Goal: Transaction & Acquisition: Purchase product/service

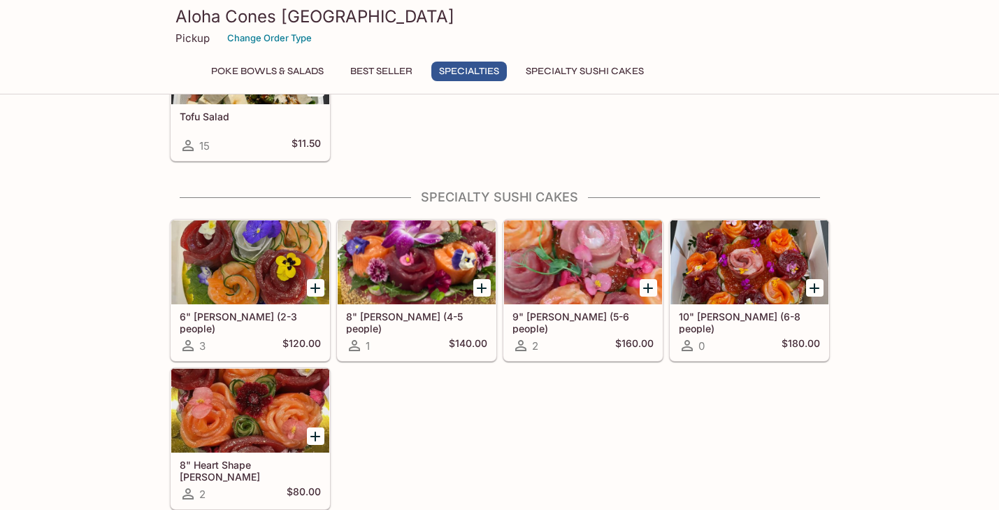
scroll to position [893, 0]
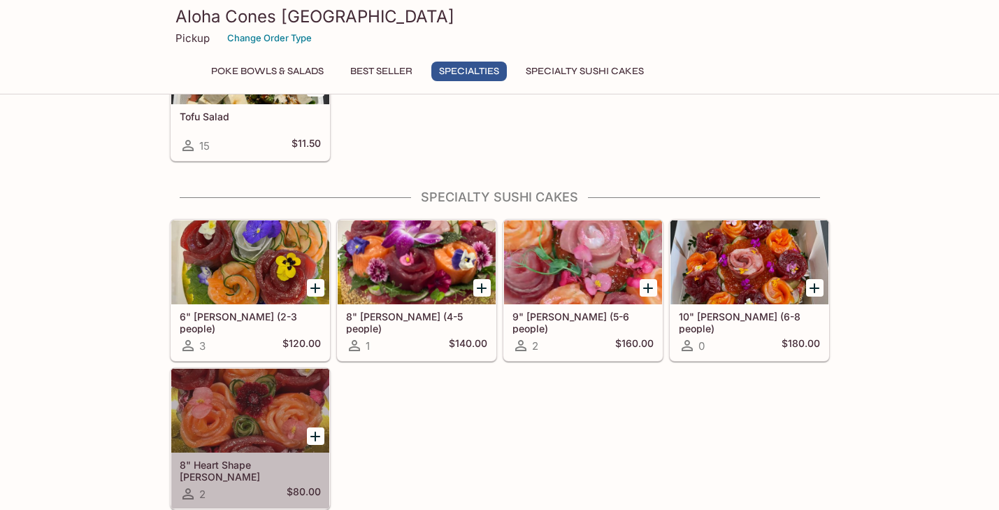
click at [238, 426] on div at bounding box center [250, 410] width 158 height 84
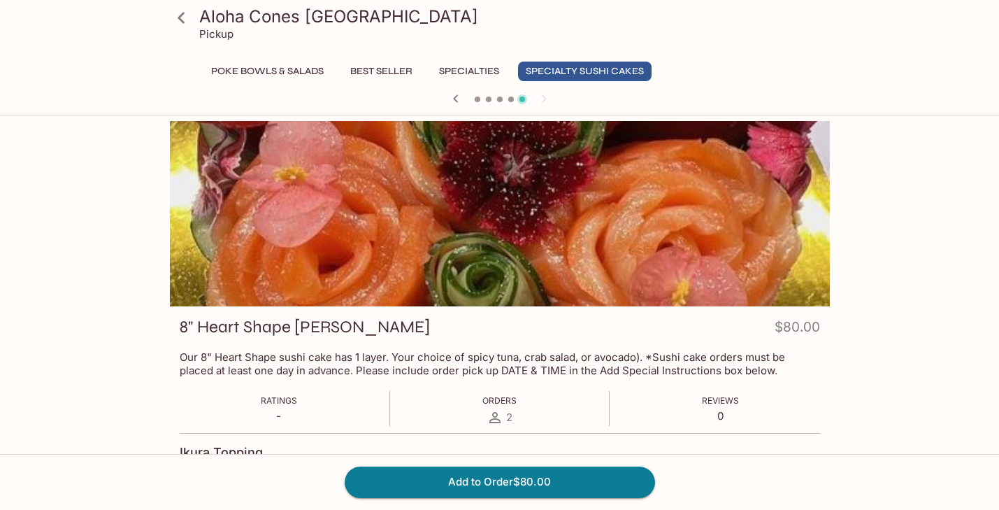
click at [459, 97] on icon "button" at bounding box center [455, 98] width 17 height 17
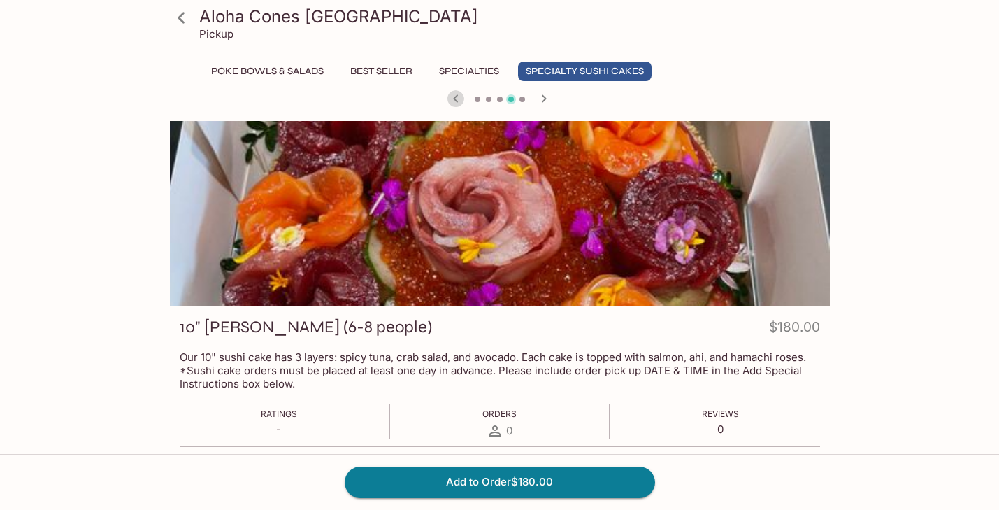
click at [459, 97] on icon "button" at bounding box center [455, 98] width 17 height 17
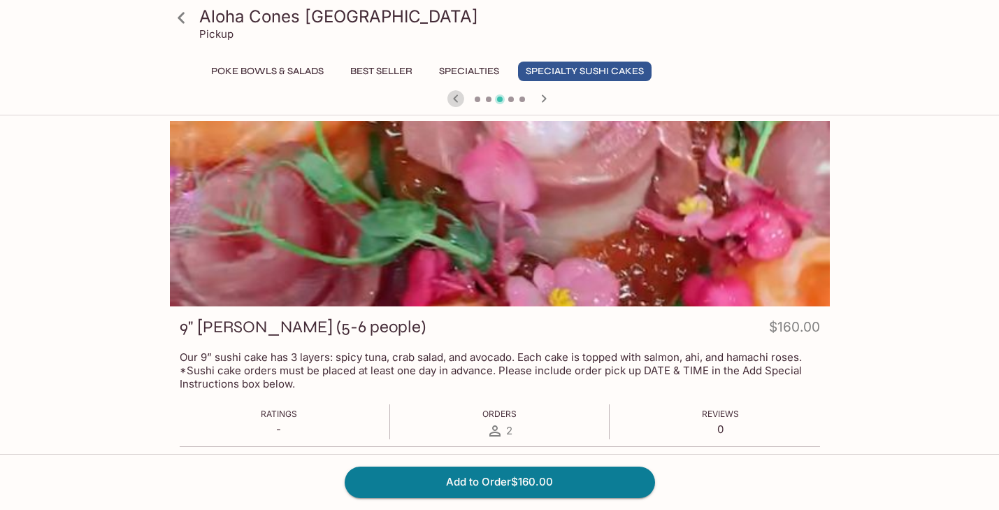
click at [459, 96] on icon "button" at bounding box center [455, 98] width 17 height 17
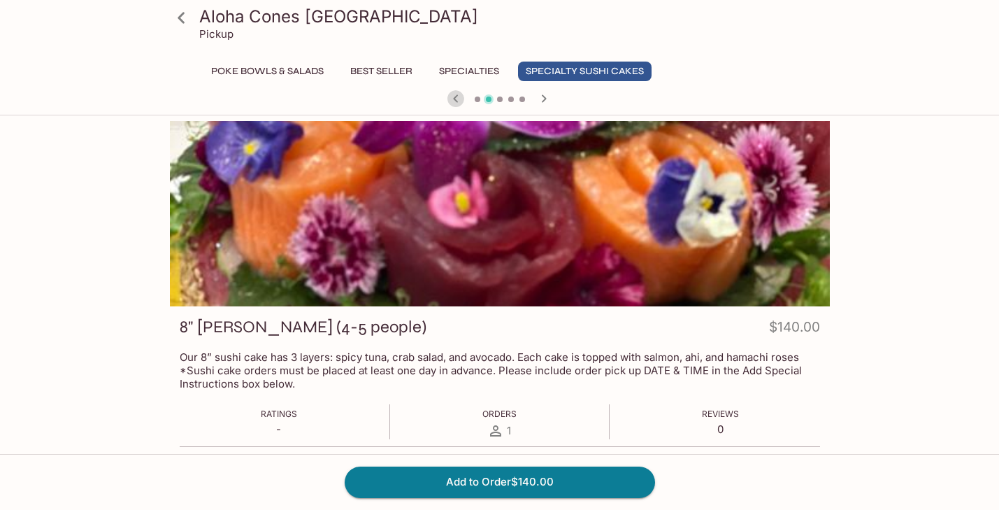
click at [459, 97] on icon "button" at bounding box center [455, 98] width 17 height 17
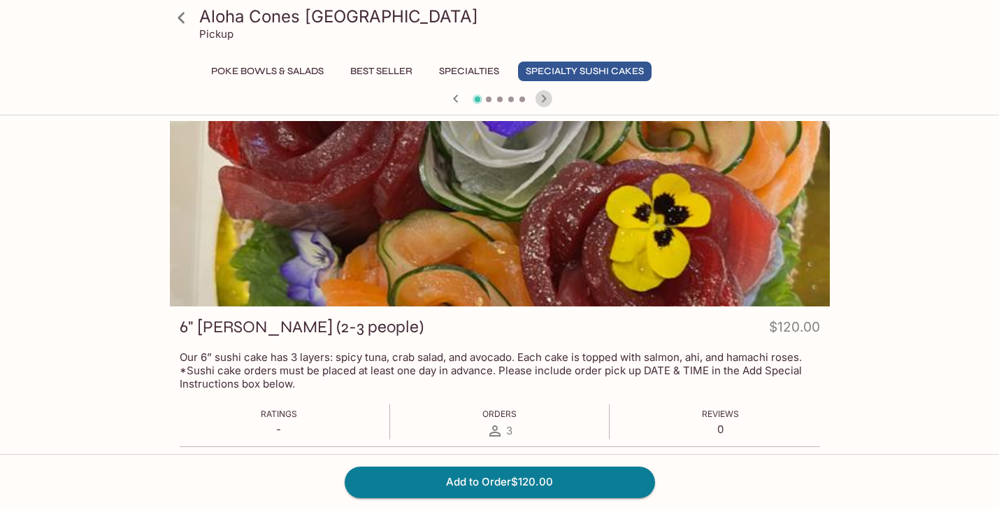
click at [546, 96] on icon "button" at bounding box center [544, 98] width 17 height 17
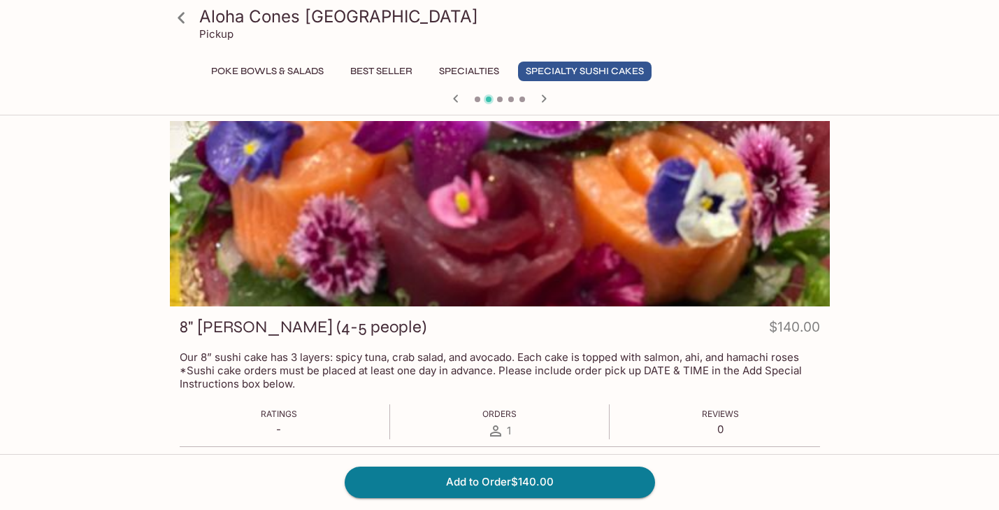
click at [546, 97] on icon "button" at bounding box center [544, 98] width 17 height 17
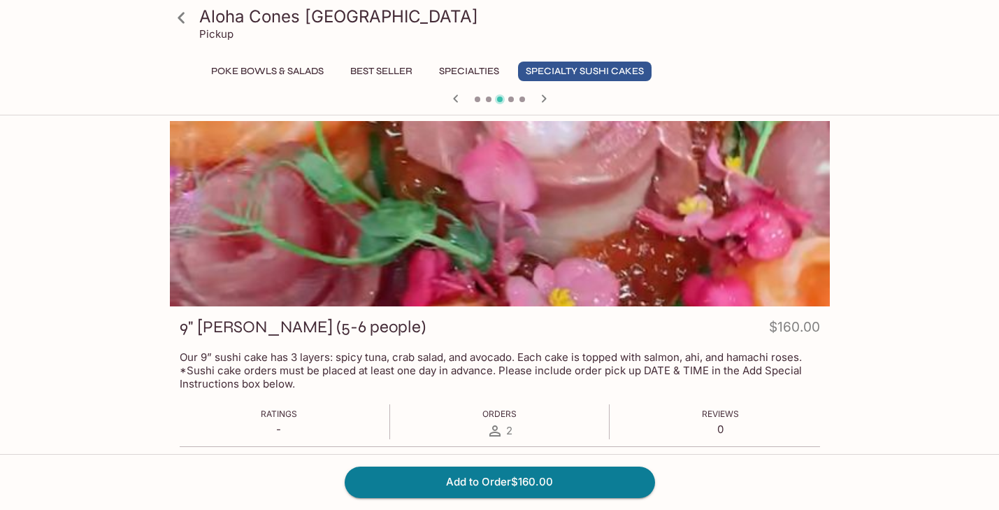
click at [546, 97] on icon "button" at bounding box center [544, 98] width 17 height 17
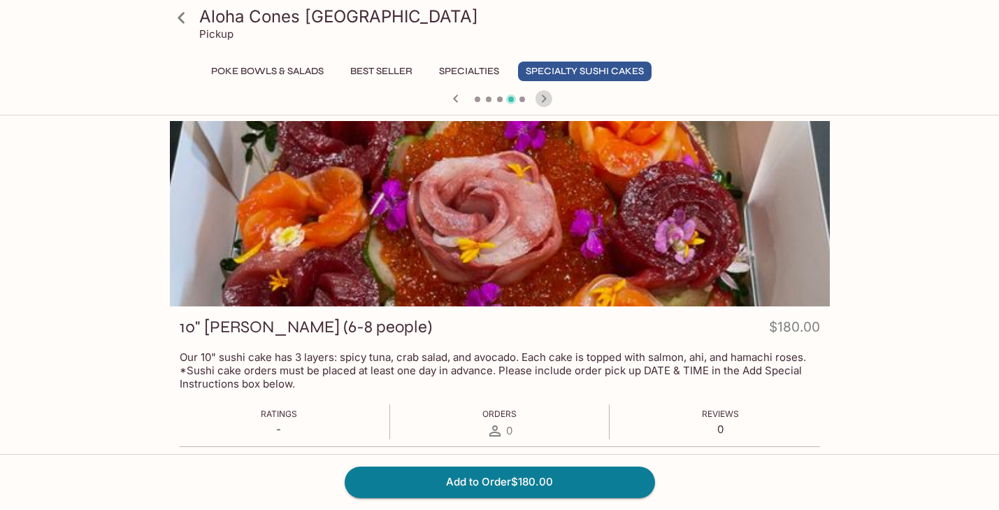
click at [546, 97] on icon "button" at bounding box center [544, 98] width 17 height 17
